Goal: Register for event/course

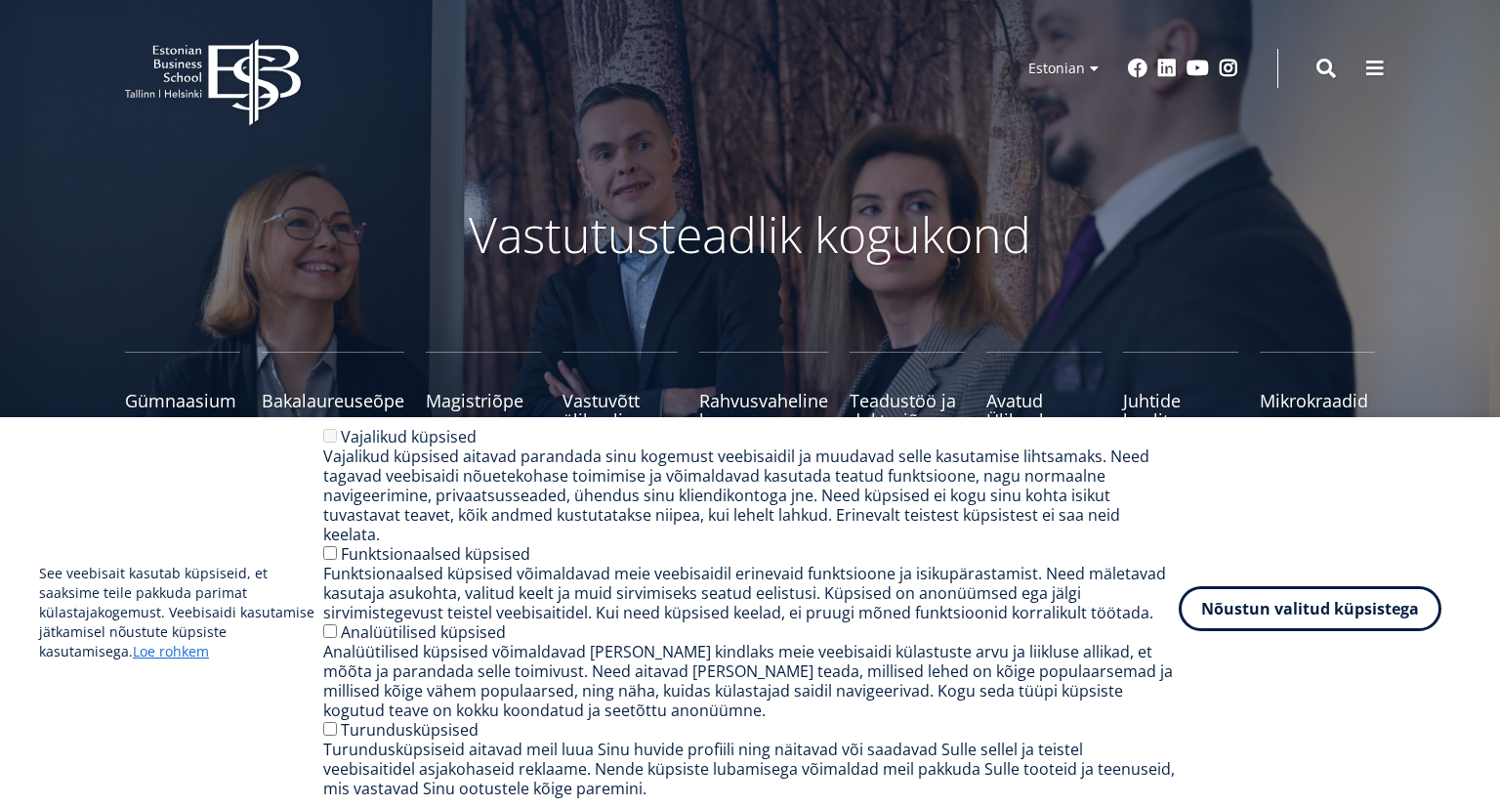
click at [1343, 616] on button "Nõustun valitud küpsistega" at bounding box center [1310, 608] width 263 height 45
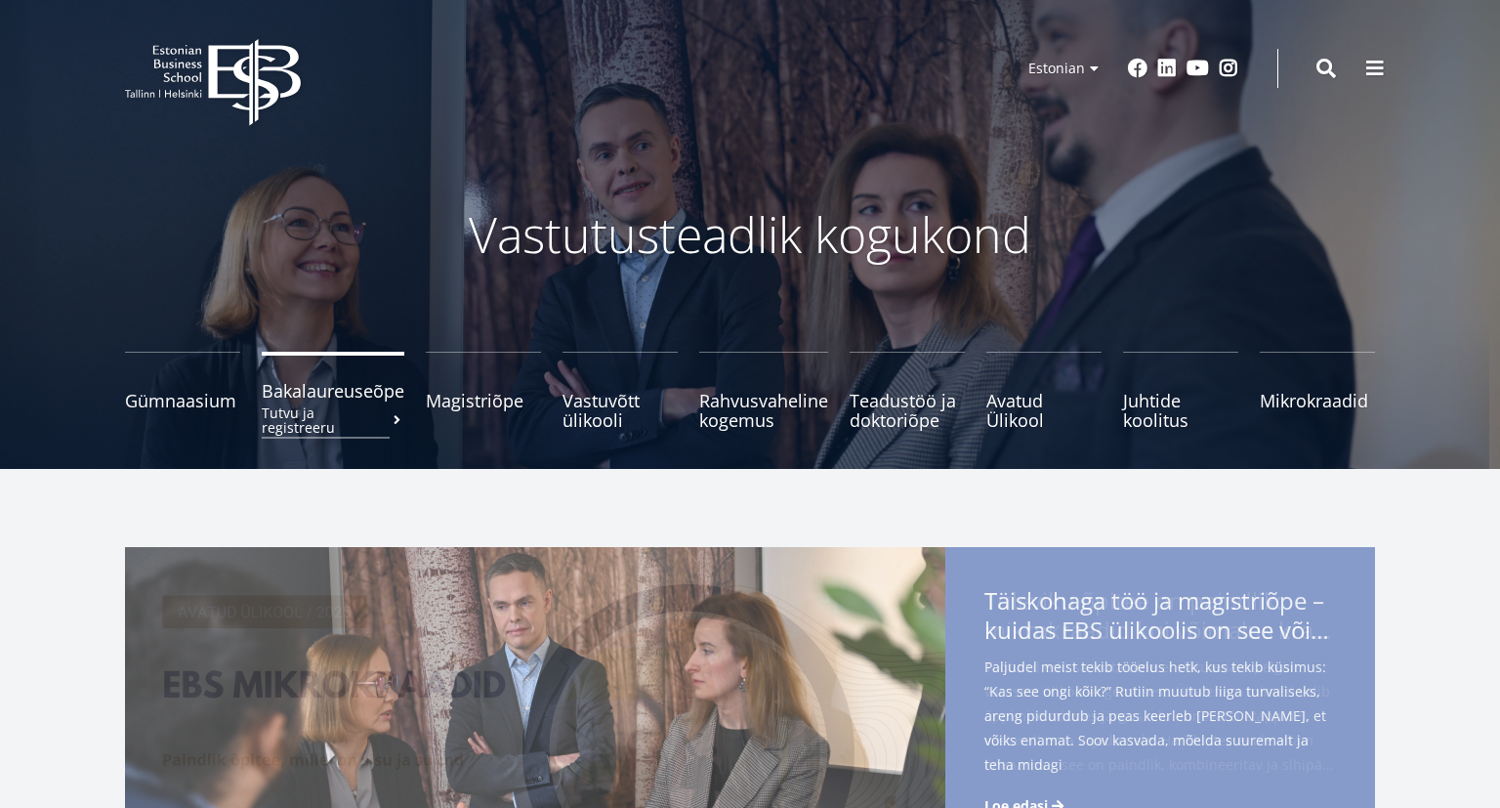
click at [299, 412] on small "Tutvu ja registreeru" at bounding box center [333, 419] width 143 height 29
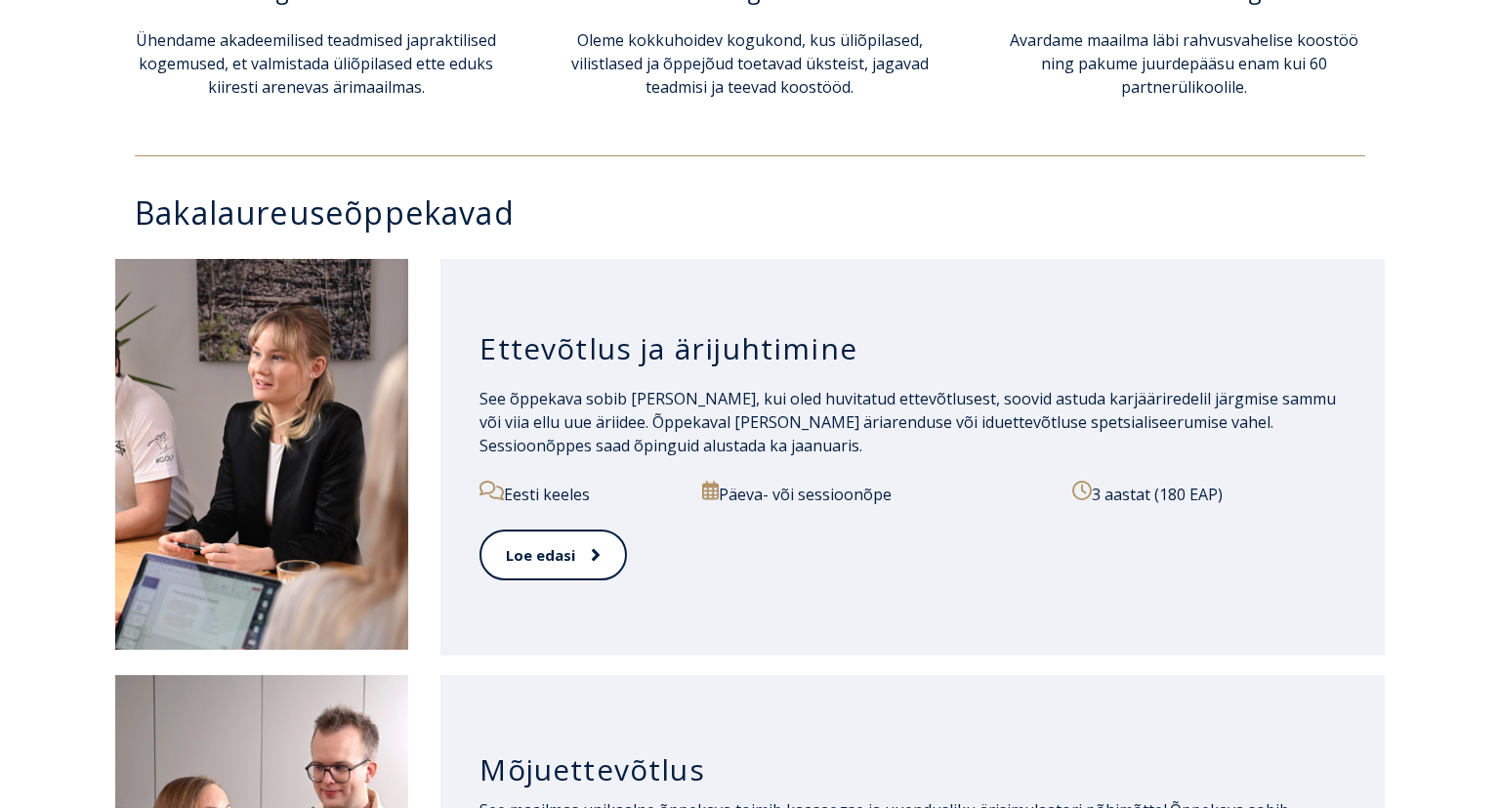
scroll to position [822, 0]
click at [1166, 518] on div "3 aastat (180 EAP)" at bounding box center [1208, 505] width 273 height 49
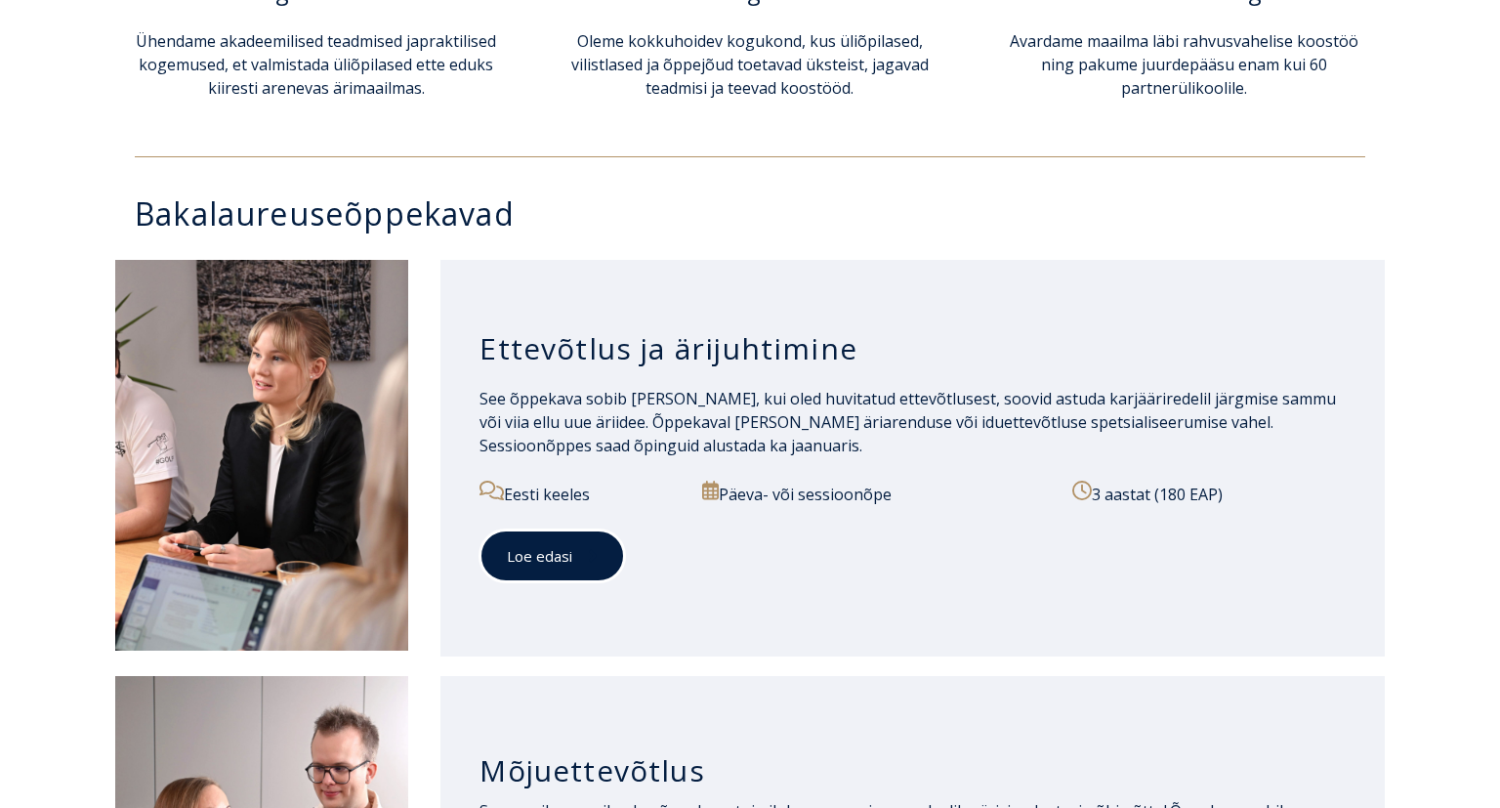
click at [537, 555] on link "Loe edasi" at bounding box center [552, 556] width 146 height 54
